Goal: Task Accomplishment & Management: Use online tool/utility

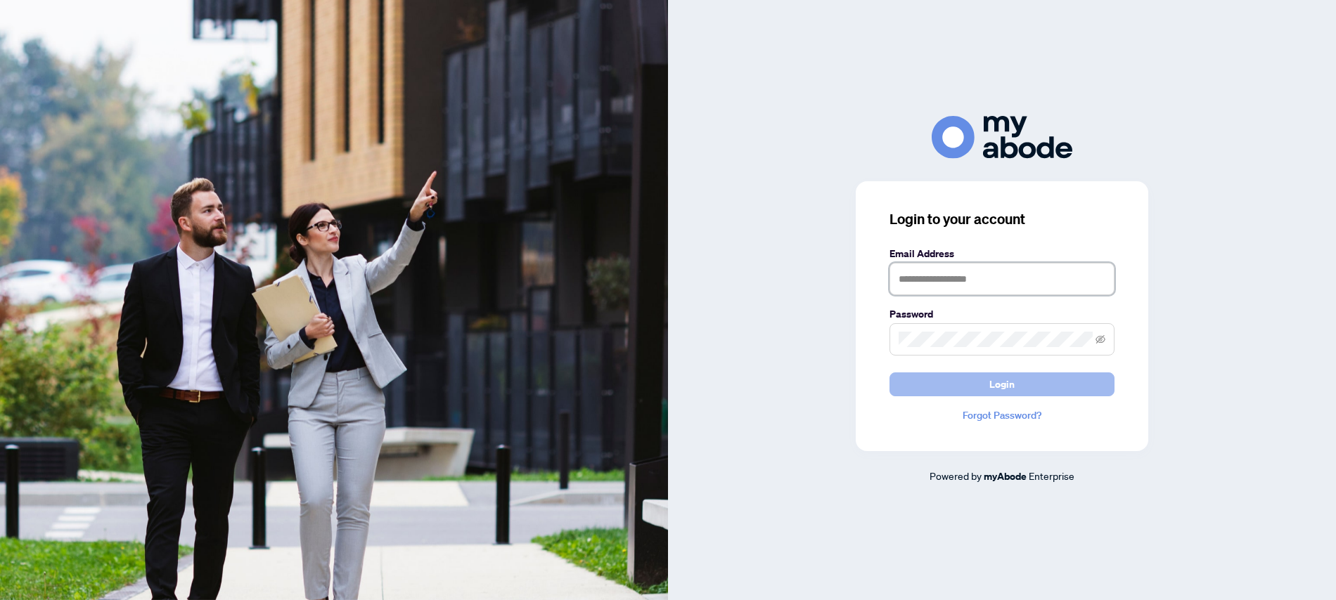
type input "**********"
click at [970, 389] on button "Login" at bounding box center [1001, 385] width 225 height 24
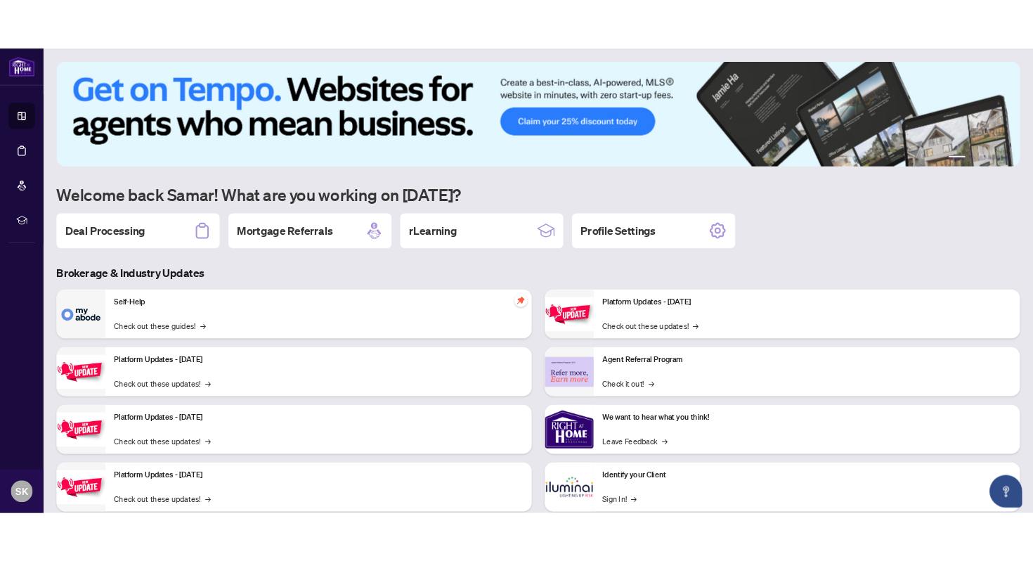
scroll to position [36, 0]
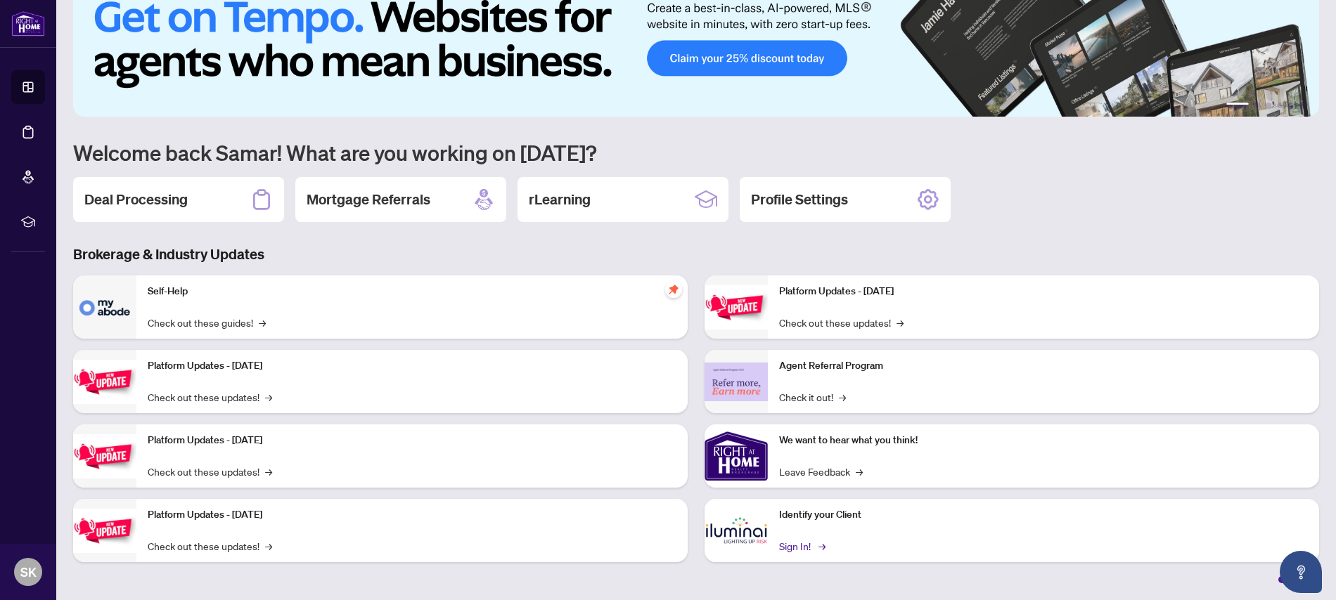
click at [804, 548] on link "Sign In! →" at bounding box center [801, 546] width 44 height 15
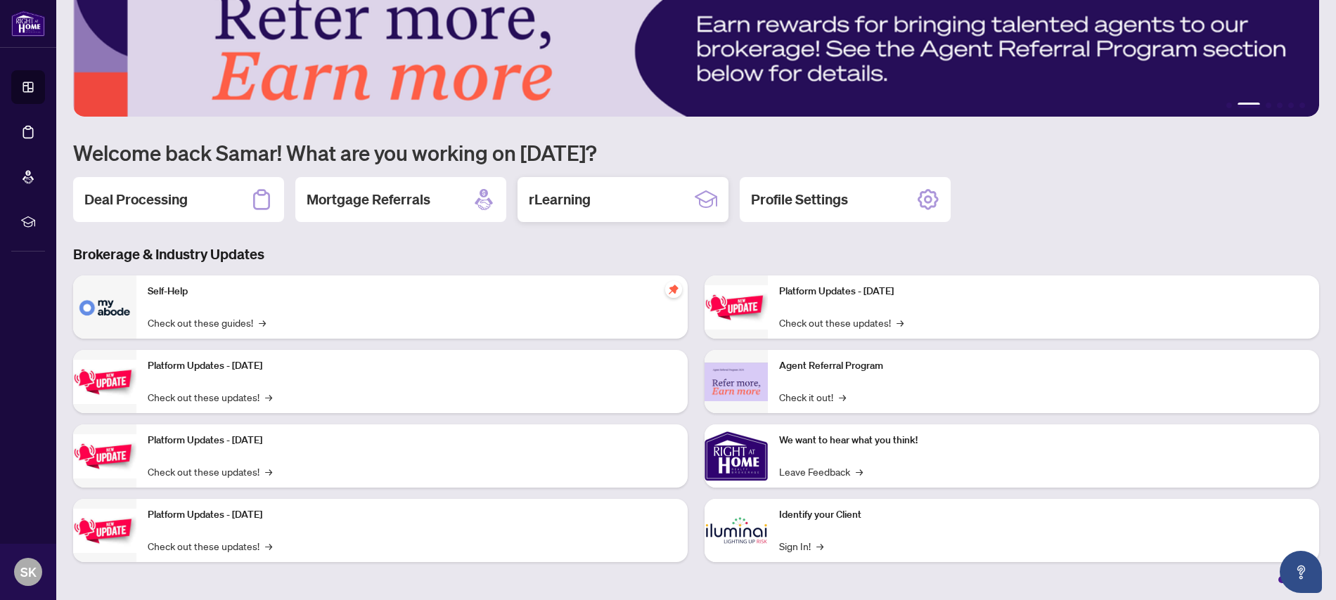
click at [605, 202] on div "rLearning" at bounding box center [622, 199] width 211 height 45
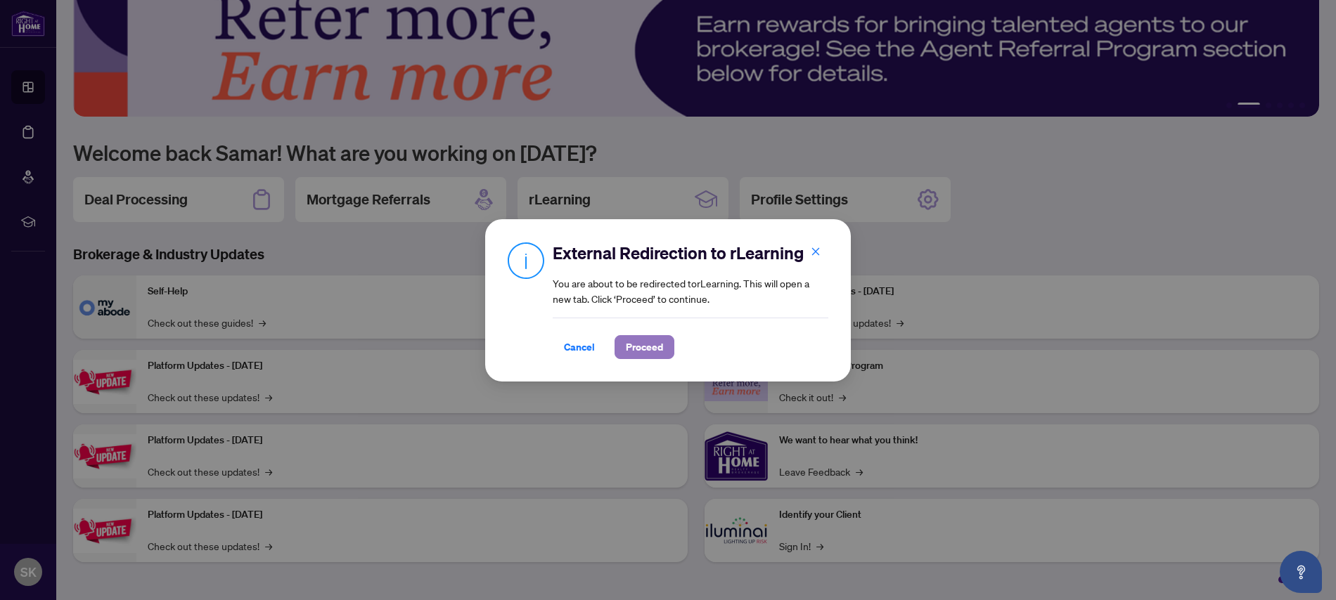
click at [635, 355] on span "Proceed" at bounding box center [644, 347] width 37 height 22
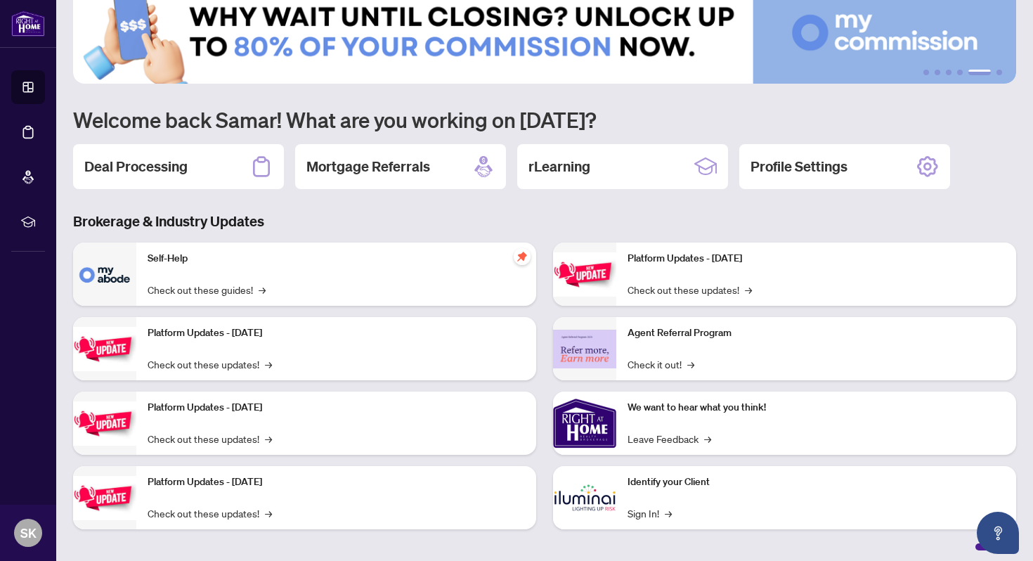
scroll to position [42, 0]
